Goal: Transaction & Acquisition: Purchase product/service

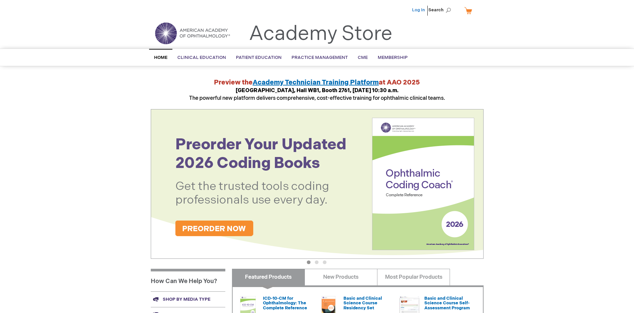
click at [419, 10] on link "Log In" at bounding box center [418, 9] width 13 height 5
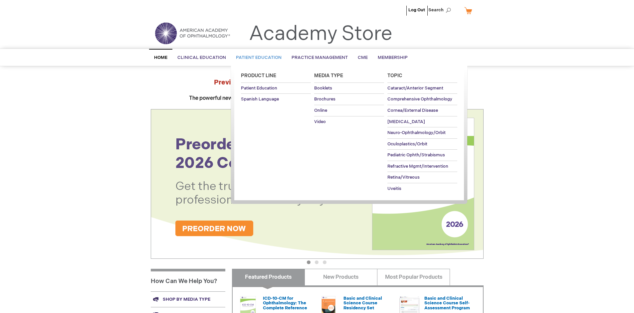
click at [257, 58] on span "Patient Education" at bounding box center [259, 57] width 46 height 5
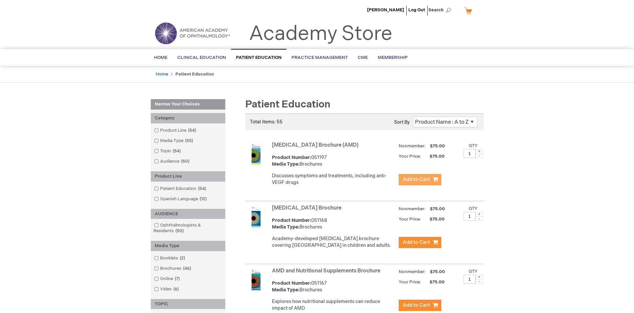
click at [419, 180] on span "Add to Cart" at bounding box center [415, 179] width 27 height 6
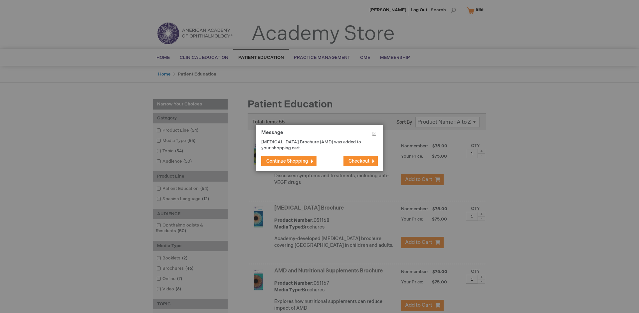
click at [287, 161] on span "Continue Shopping" at bounding box center [287, 161] width 42 height 6
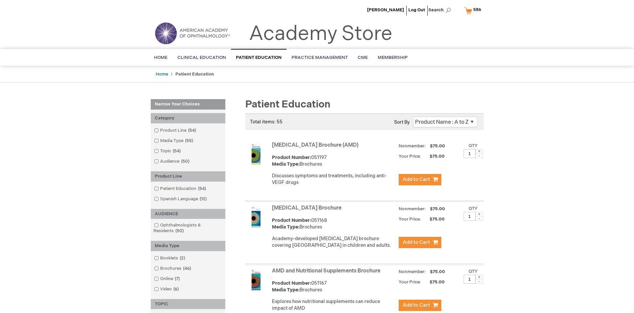
click at [327, 274] on link "AMD and Nutritional Supplements Brochure" at bounding box center [326, 271] width 108 height 6
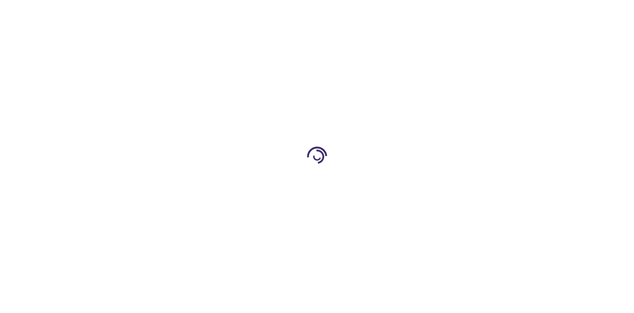
type input "1"
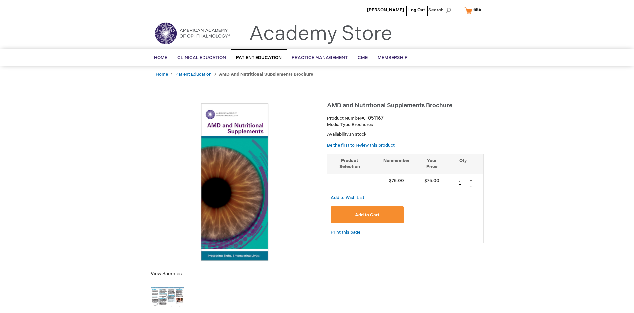
click at [367, 215] on span "Add to Cart" at bounding box center [367, 214] width 24 height 5
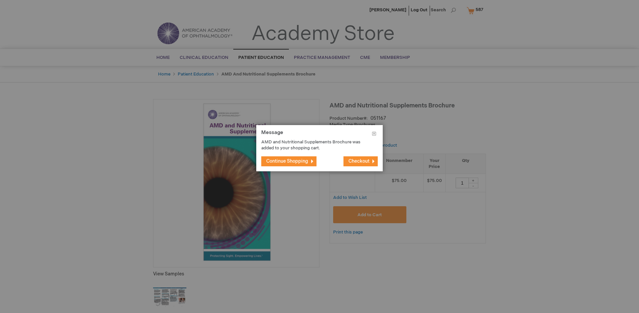
click at [287, 161] on span "Continue Shopping" at bounding box center [287, 161] width 42 height 6
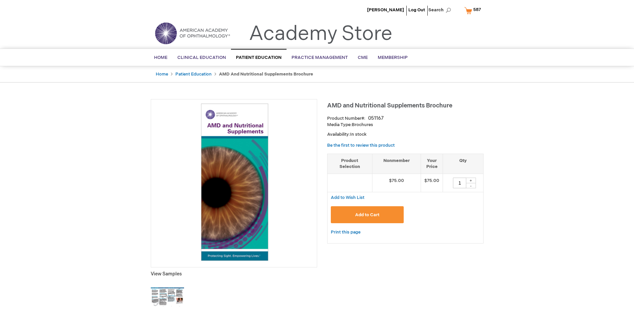
click at [474, 10] on span "587" at bounding box center [477, 9] width 8 height 5
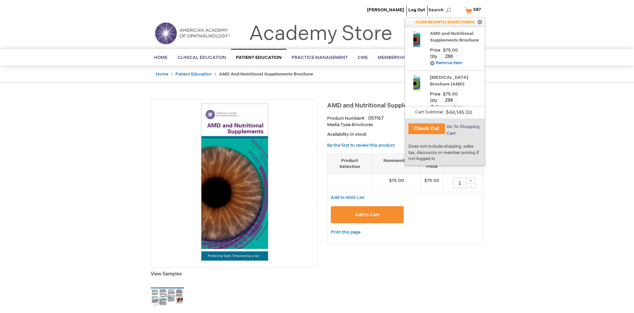
click at [462, 127] on span "Go To Shopping Cart" at bounding box center [462, 130] width 33 height 12
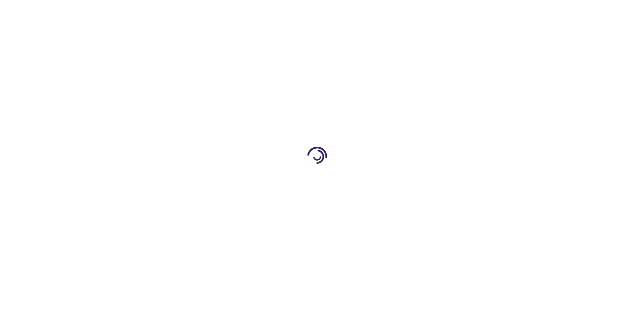
select select "US"
select select "41"
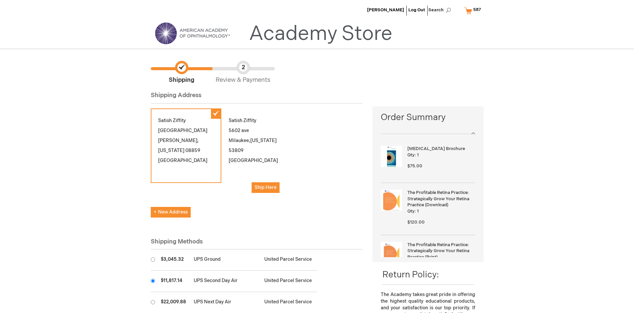
click at [153, 281] on input "radio" at bounding box center [153, 281] width 4 height 4
